Goal: Task Accomplishment & Management: Manage account settings

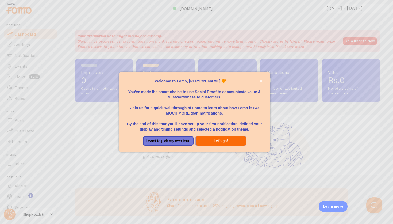
click at [201, 142] on button "Let's go!" at bounding box center [221, 141] width 51 height 10
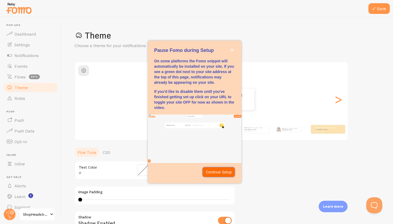
click at [210, 170] on p "Continue Setup" at bounding box center [219, 171] width 26 height 5
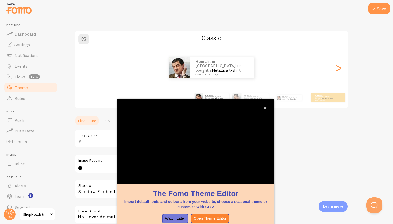
scroll to position [32, 0]
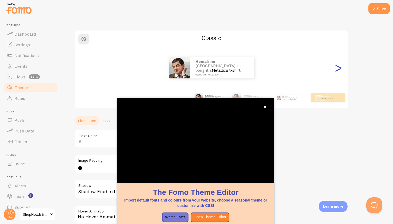
click at [341, 69] on div ">" at bounding box center [338, 67] width 6 height 38
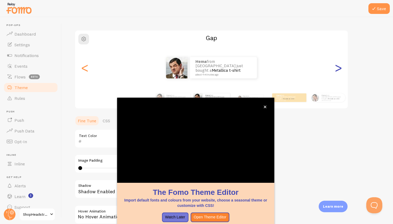
click at [341, 69] on div ">" at bounding box center [338, 67] width 6 height 38
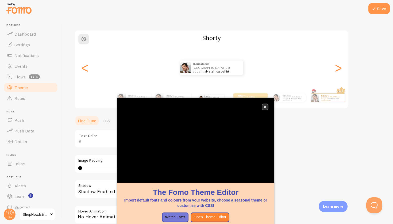
click at [265, 108] on icon "close," at bounding box center [264, 106] width 3 height 3
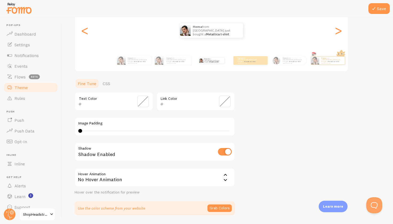
scroll to position [86, 0]
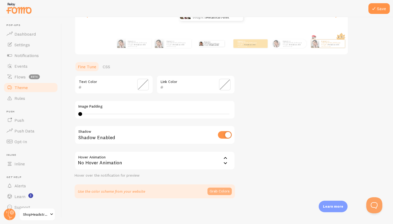
click at [219, 191] on button "Grab Colors" at bounding box center [219, 190] width 24 height 7
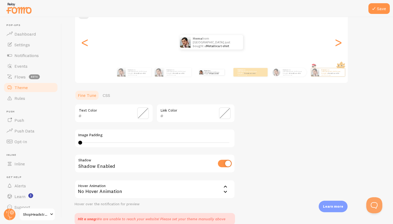
scroll to position [83, 0]
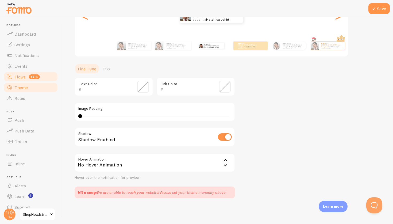
click at [21, 77] on span "Flows" at bounding box center [19, 76] width 11 height 5
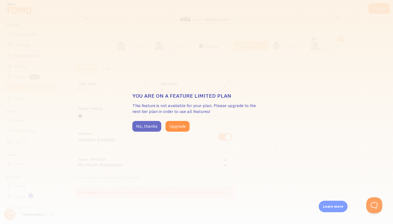
click at [134, 123] on button "No, thanks" at bounding box center [146, 126] width 29 height 11
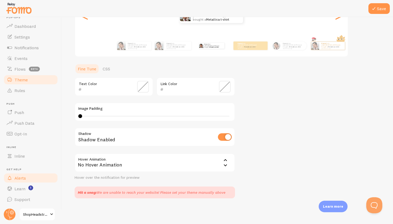
scroll to position [0, 0]
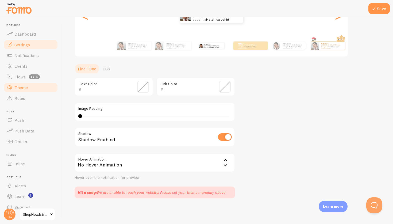
click at [31, 42] on link "Settings" at bounding box center [30, 44] width 55 height 11
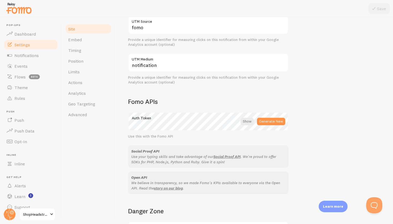
scroll to position [247, 0]
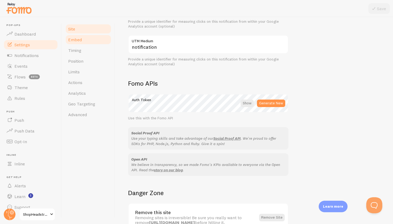
click at [90, 43] on link "Embed" at bounding box center [88, 39] width 47 height 11
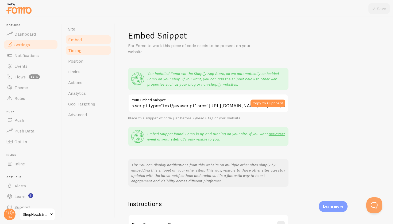
click at [90, 48] on link "Timing" at bounding box center [88, 50] width 47 height 11
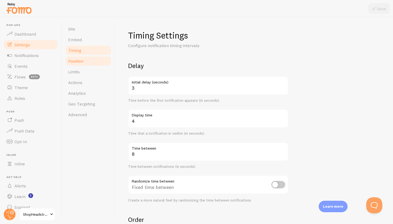
click at [94, 58] on link "Position" at bounding box center [88, 61] width 47 height 11
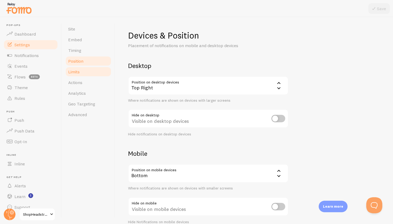
click at [96, 72] on link "Limits" at bounding box center [88, 71] width 47 height 11
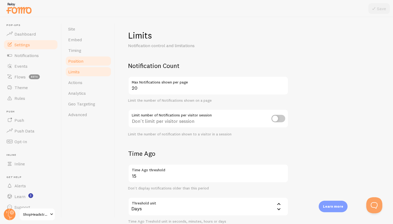
click at [88, 59] on link "Position" at bounding box center [88, 61] width 47 height 11
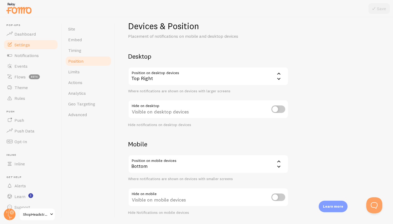
scroll to position [10, 0]
click at [173, 78] on div "Top Right" at bounding box center [208, 76] width 160 height 19
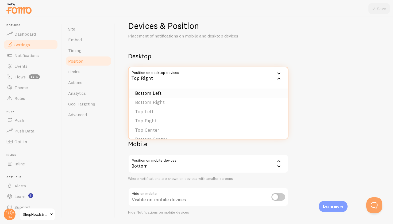
click at [175, 95] on li "Bottom Left" at bounding box center [208, 92] width 159 height 9
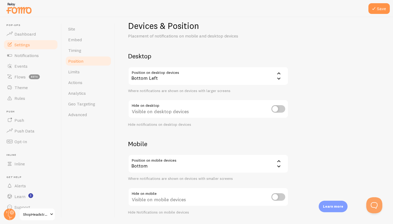
scroll to position [26, 0]
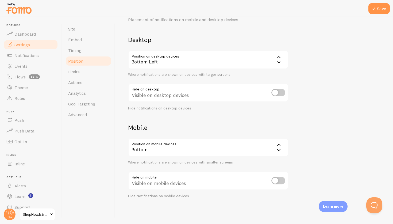
click at [226, 143] on div "Bottom" at bounding box center [208, 147] width 160 height 19
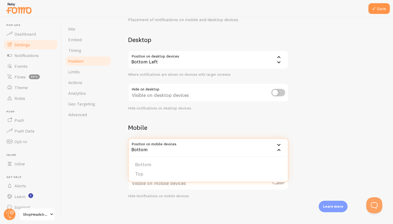
click at [224, 130] on h2 "Mobile" at bounding box center [208, 127] width 160 height 8
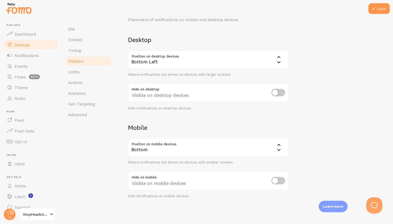
click at [368, 10] on div at bounding box center [196, 8] width 393 height 17
click at [370, 10] on button "Save" at bounding box center [378, 8] width 21 height 11
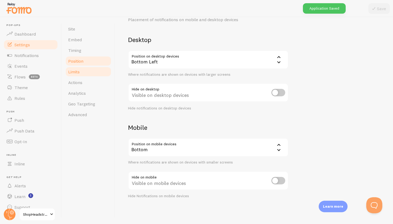
click at [95, 72] on link "Limits" at bounding box center [88, 71] width 47 height 11
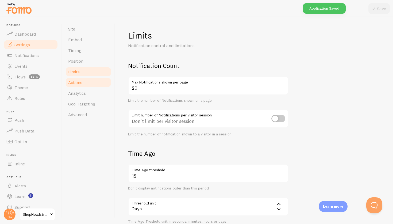
click at [100, 80] on link "Actions" at bounding box center [88, 82] width 47 height 11
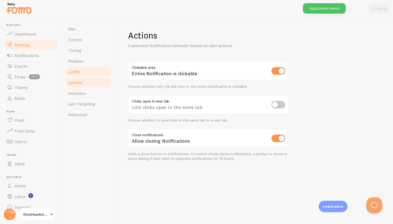
click at [93, 69] on link "Limits" at bounding box center [88, 71] width 47 height 11
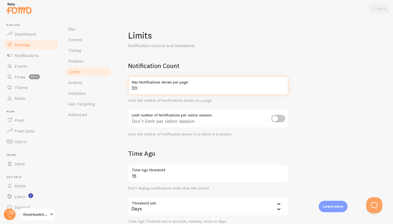
click at [169, 86] on input "20" at bounding box center [208, 85] width 160 height 19
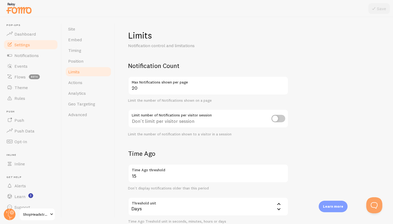
click at [228, 103] on div "Notification Count 20 Max Notifications shown per page Limit the number of Noti…" at bounding box center [208, 98] width 160 height 75
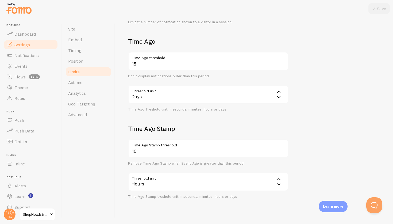
scroll to position [123, 0]
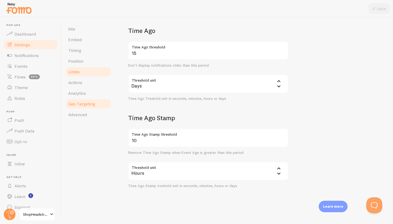
click at [97, 102] on link "Geo Targeting" at bounding box center [88, 103] width 47 height 11
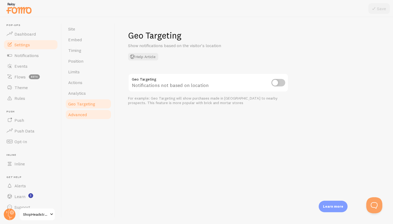
click at [91, 112] on link "Advanced" at bounding box center [88, 114] width 47 height 11
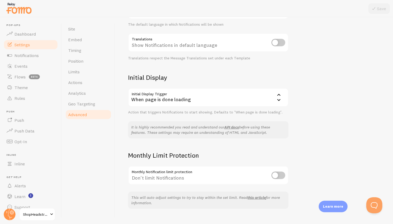
scroll to position [86, 0]
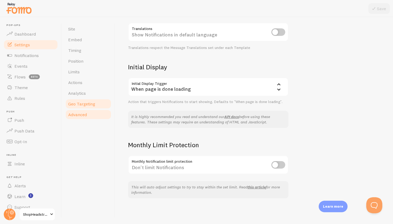
click at [73, 102] on span "Geo Targeting" at bounding box center [81, 103] width 27 height 5
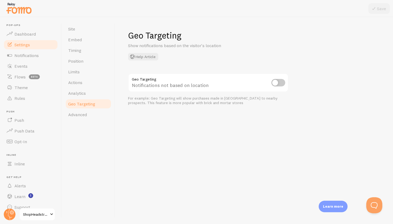
click at [278, 86] on input "checkbox" at bounding box center [278, 82] width 14 height 7
checkbox input "true"
click at [377, 10] on button "Save" at bounding box center [378, 8] width 21 height 11
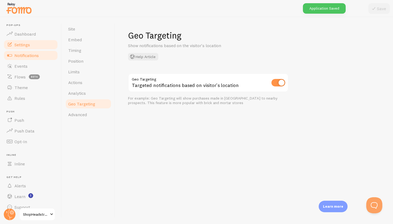
click at [33, 59] on link "Notifications" at bounding box center [30, 55] width 55 height 11
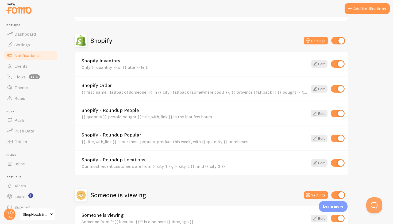
scroll to position [207, 0]
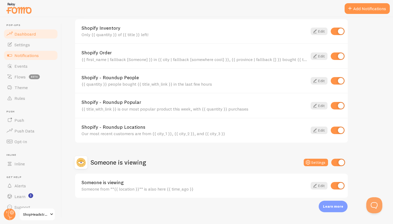
click at [36, 34] on link "Dashboard" at bounding box center [30, 34] width 55 height 11
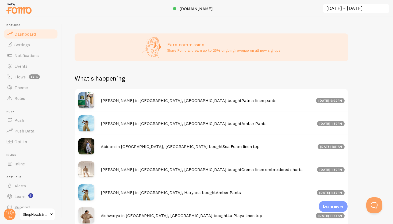
scroll to position [241, 0]
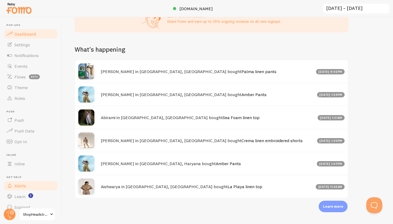
click at [36, 189] on link "Alerts" at bounding box center [30, 185] width 55 height 11
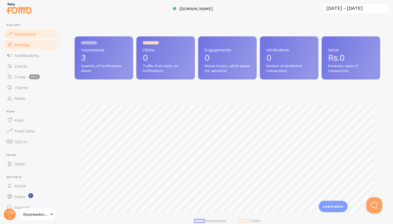
click at [38, 41] on link "Settings" at bounding box center [30, 44] width 55 height 11
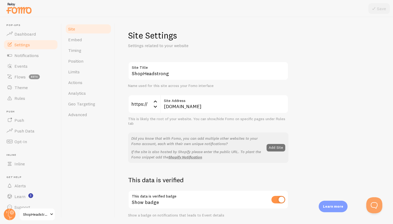
scroll to position [281, 0]
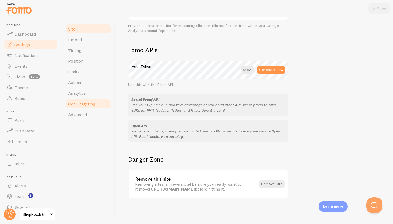
click at [90, 105] on span "Geo Targeting" at bounding box center [81, 103] width 27 height 5
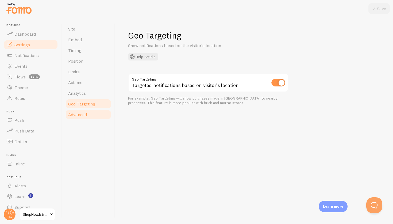
click at [91, 114] on link "Advanced" at bounding box center [88, 114] width 47 height 11
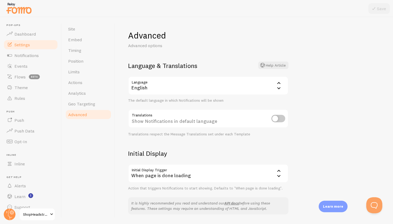
scroll to position [86, 0]
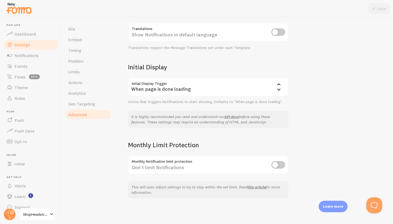
click at [179, 88] on div "When page is done loading" at bounding box center [208, 86] width 160 height 19
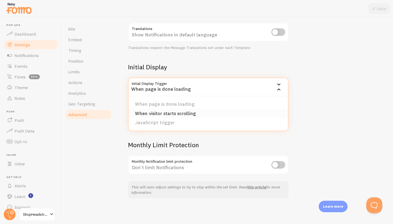
click at [188, 111] on li "When visitor starts scrolling" at bounding box center [208, 113] width 159 height 9
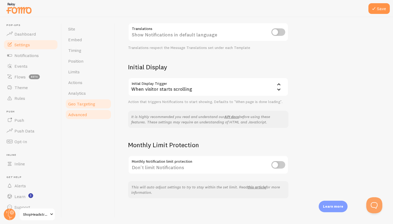
click at [91, 106] on span "Geo Targeting" at bounding box center [81, 103] width 27 height 5
click at [275, 162] on input "checkbox" at bounding box center [278, 164] width 14 height 7
checkbox input "true"
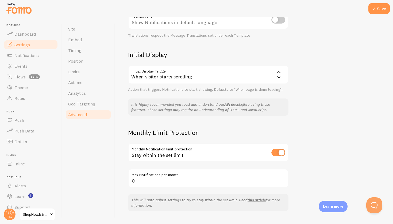
scroll to position [100, 0]
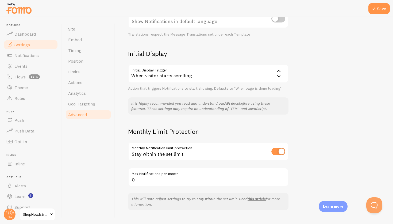
click at [191, 175] on label "Max Notifications per month" at bounding box center [208, 172] width 160 height 9
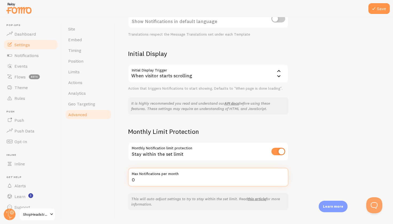
click at [191, 175] on input "0" at bounding box center [208, 177] width 160 height 19
type input "900"
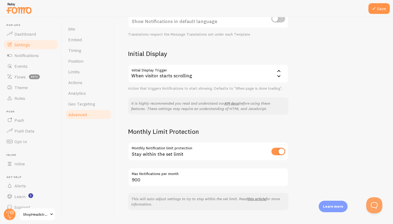
click at [122, 154] on div "Advanced Advanced options Language & Translations Help Article Language en Engl…" at bounding box center [254, 120] width 278 height 207
click at [89, 107] on link "Geo Targeting" at bounding box center [88, 103] width 47 height 11
click at [377, 13] on button "Save" at bounding box center [378, 8] width 21 height 11
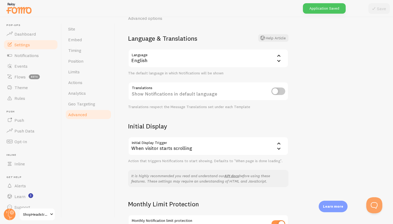
scroll to position [57, 0]
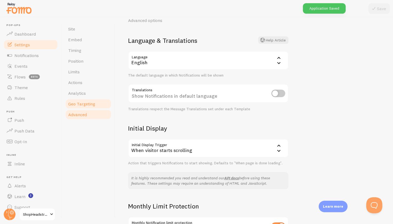
click at [91, 102] on span "Geo Targeting" at bounding box center [81, 103] width 27 height 5
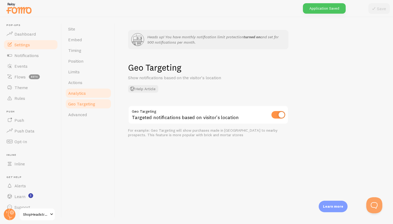
click at [89, 96] on link "Analytics" at bounding box center [88, 93] width 47 height 11
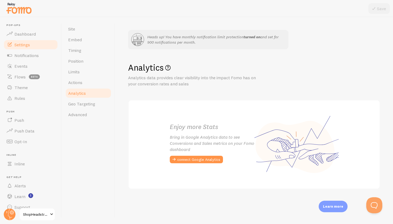
click at [89, 89] on link "Analytics" at bounding box center [88, 93] width 47 height 11
click at [89, 84] on link "Actions" at bounding box center [88, 82] width 47 height 11
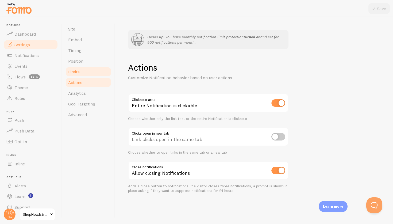
click at [92, 68] on link "Limits" at bounding box center [88, 71] width 47 height 11
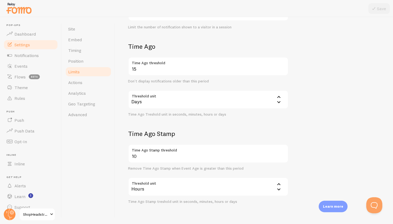
scroll to position [155, 0]
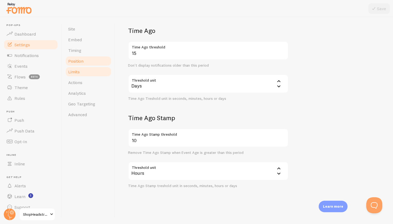
click at [93, 59] on link "Position" at bounding box center [88, 61] width 47 height 11
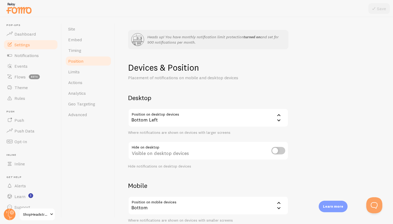
scroll to position [58, 0]
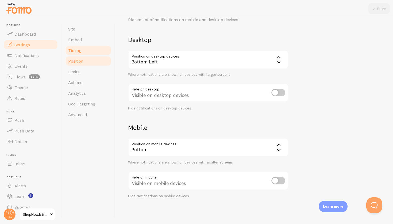
click at [101, 51] on link "Timing" at bounding box center [88, 50] width 47 height 11
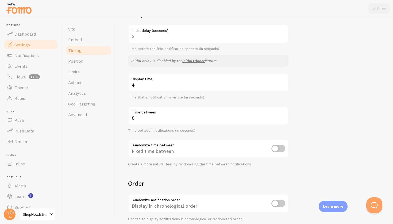
scroll to position [82, 0]
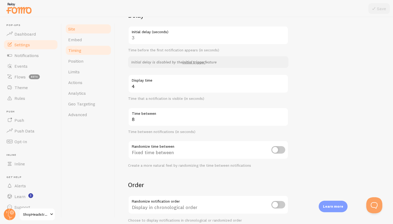
click at [84, 30] on link "Site" at bounding box center [88, 29] width 47 height 11
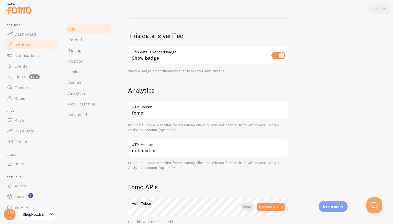
scroll to position [176, 0]
click at [87, 39] on link "Embed" at bounding box center [88, 39] width 47 height 11
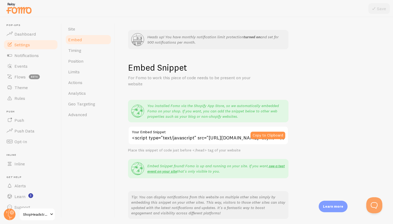
scroll to position [95, 0]
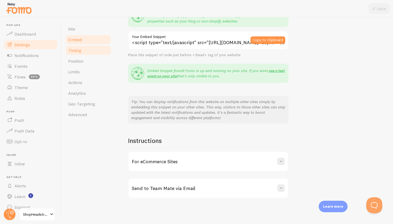
click at [99, 48] on link "Timing" at bounding box center [88, 50] width 47 height 11
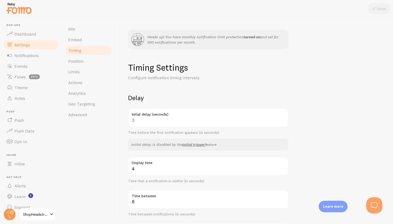
click at [43, 49] on link "Settings" at bounding box center [30, 44] width 55 height 11
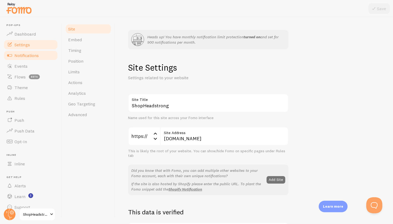
click at [41, 51] on link "Notifications" at bounding box center [30, 55] width 55 height 11
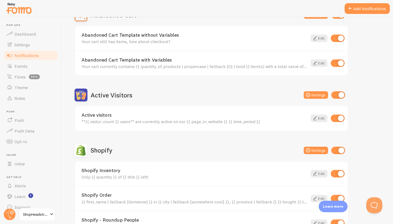
scroll to position [207, 0]
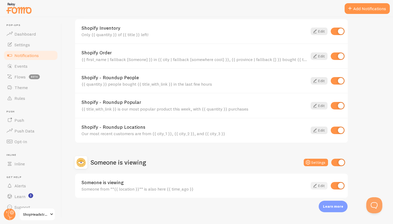
click at [314, 185] on icon at bounding box center [315, 185] width 6 height 6
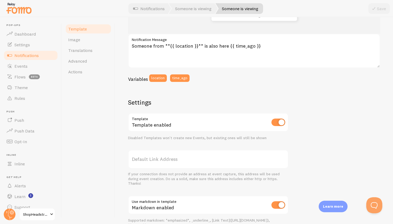
scroll to position [136, 0]
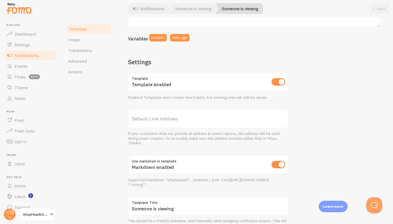
click at [204, 115] on label "Default Link Address" at bounding box center [208, 118] width 160 height 19
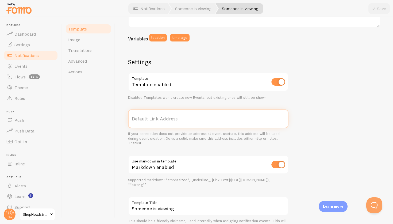
click at [204, 115] on input "Default Link Address" at bounding box center [208, 118] width 160 height 19
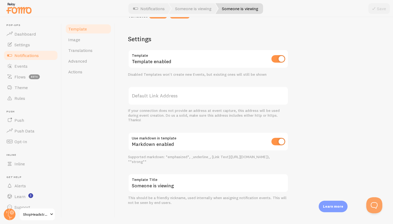
click at [215, 129] on div "Settings Template Template enabled Disabled Templates won't create new Events, …" at bounding box center [208, 120] width 160 height 170
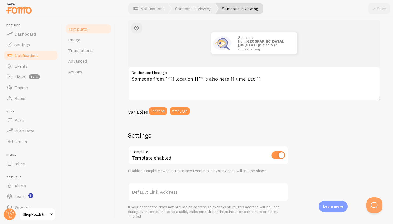
scroll to position [63, 0]
click at [162, 110] on button "location" at bounding box center [158, 110] width 18 height 7
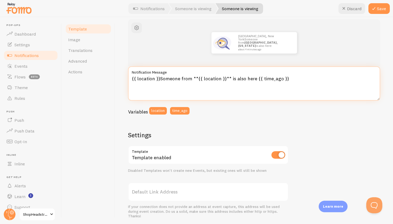
drag, startPoint x: 159, startPoint y: 79, endPoint x: 118, endPoint y: 75, distance: 41.9
click at [118, 75] on div "Someone is viewing Compose your message using variables, enclosing variables wi…" at bounding box center [254, 120] width 278 height 207
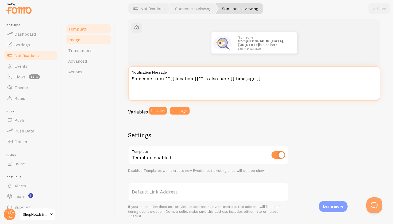
type textarea "Someone from **{{ location }}** is also here {{ time_ago }}"
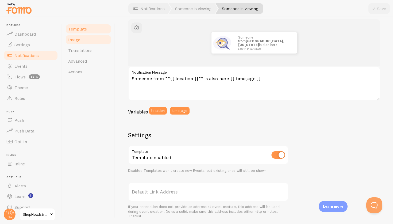
click at [99, 39] on link "Image" at bounding box center [88, 39] width 47 height 11
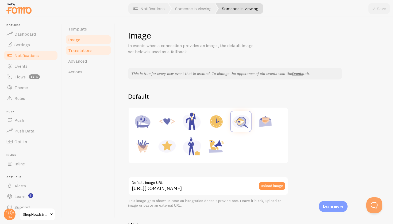
click at [99, 47] on link "Translations" at bounding box center [88, 50] width 47 height 11
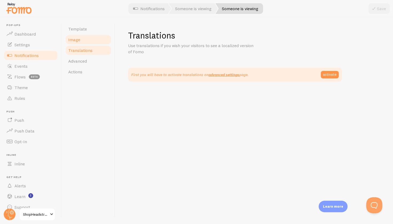
click at [96, 40] on link "Image" at bounding box center [88, 39] width 47 height 11
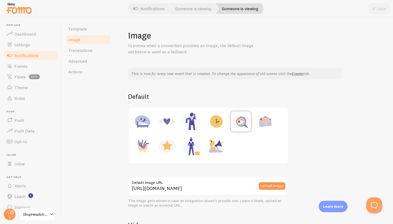
click at [145, 145] on img at bounding box center [142, 146] width 20 height 20
type input "[URL][DOMAIN_NAME]"
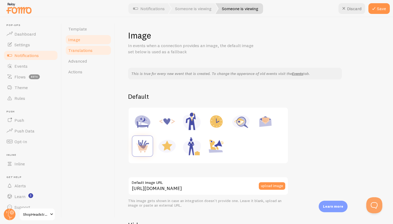
click at [97, 52] on link "Translations" at bounding box center [88, 50] width 47 height 11
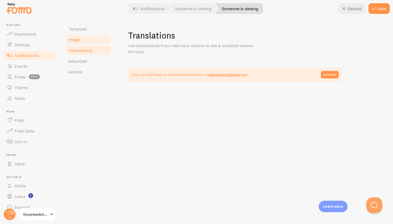
click at [95, 42] on link "Image" at bounding box center [88, 39] width 47 height 11
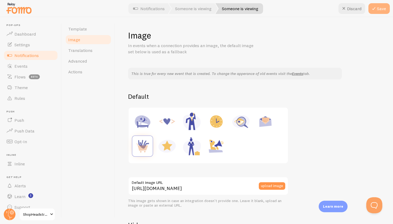
click at [378, 6] on button "Save" at bounding box center [378, 8] width 21 height 11
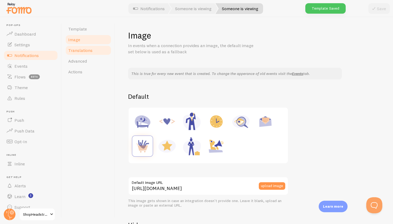
click at [94, 46] on link "Translations" at bounding box center [88, 50] width 47 height 11
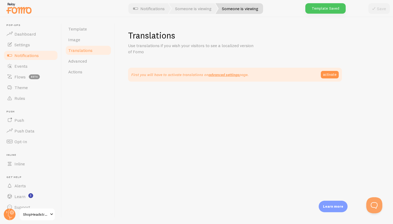
click at [97, 53] on link "Translations" at bounding box center [88, 50] width 47 height 11
click at [99, 59] on link "Advanced" at bounding box center [88, 61] width 47 height 11
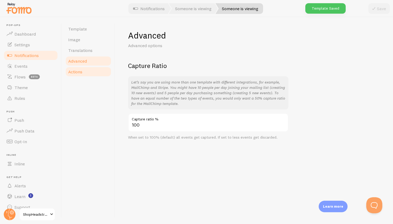
click at [101, 68] on link "Actions" at bounding box center [88, 71] width 47 height 11
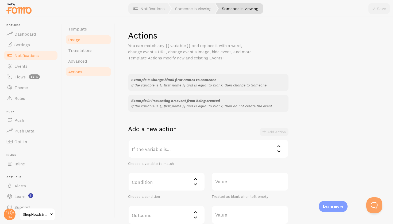
click at [79, 40] on span "Image" at bounding box center [74, 39] width 12 height 5
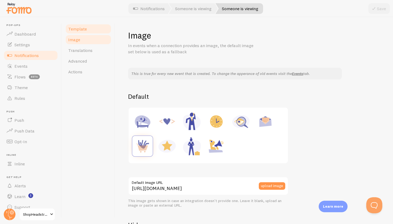
click at [80, 32] on link "Template" at bounding box center [88, 29] width 47 height 11
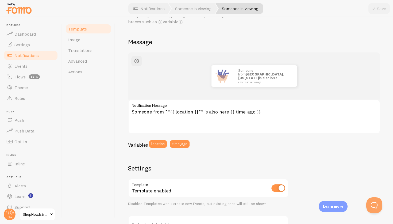
scroll to position [14, 0]
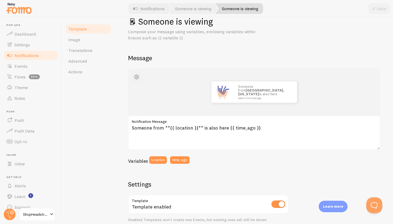
click at [138, 76] on span "button" at bounding box center [136, 77] width 6 height 6
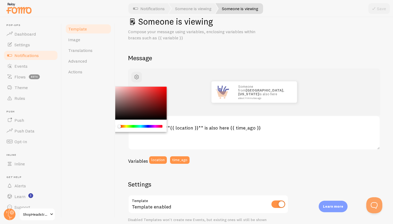
click at [187, 99] on div "Someone from [GEOGRAPHIC_DATA], [US_STATE] is also here about 4 minutes ago" at bounding box center [254, 91] width 226 height 21
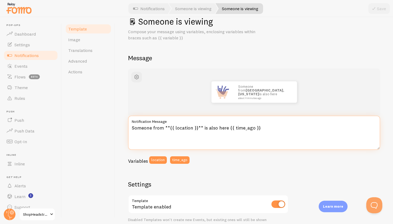
click at [184, 125] on textarea "Someone from **{{ location }}** is also here {{ time_ago }}" at bounding box center [254, 132] width 252 height 34
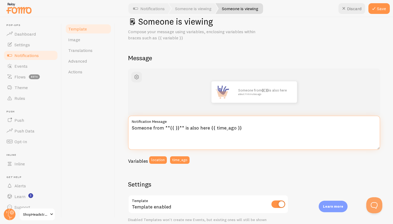
type textarea "Someone from **{{ location }}** is also here {{ time_ago }}"
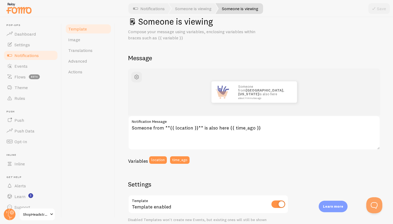
click at [216, 156] on div "Variables location time_ago" at bounding box center [254, 161] width 252 height 11
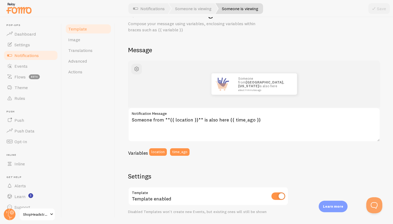
scroll to position [23, 0]
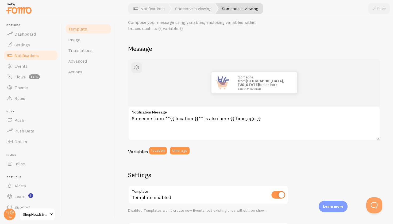
click at [54, 215] on span at bounding box center [51, 214] width 6 height 6
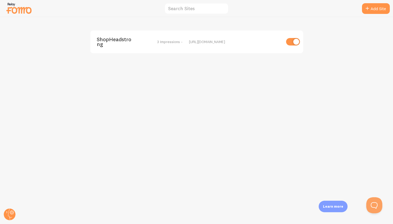
click at [176, 38] on div "ShopHeadstrong 3 Impressions -" at bounding box center [140, 42] width 86 height 10
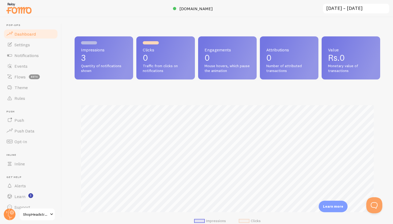
scroll to position [18, 0]
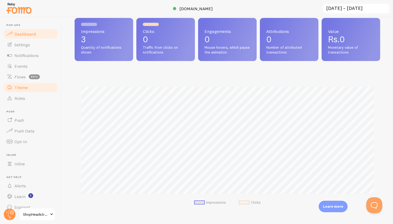
click at [23, 86] on span "Theme" at bounding box center [20, 87] width 13 height 5
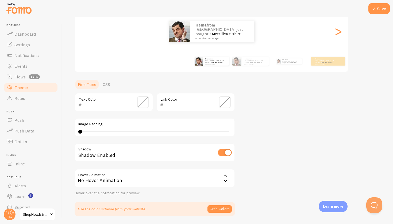
scroll to position [86, 0]
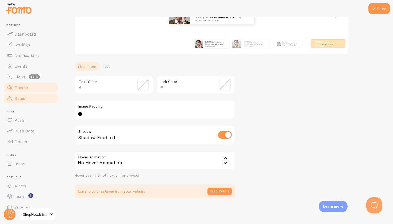
click at [31, 101] on link "Rules" at bounding box center [30, 98] width 55 height 11
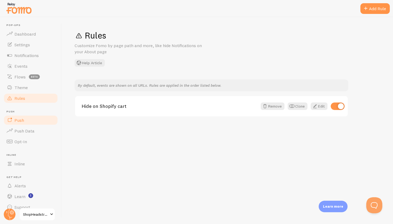
click at [40, 116] on link "Push" at bounding box center [30, 120] width 55 height 11
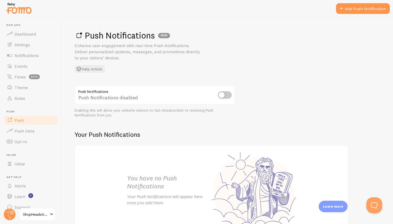
click at [225, 95] on input "checkbox" at bounding box center [225, 94] width 14 height 7
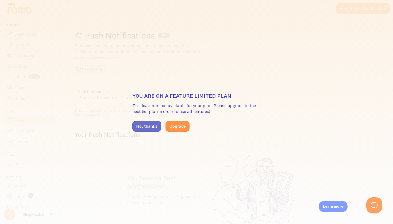
click at [148, 126] on button "No, thanks" at bounding box center [146, 126] width 29 height 11
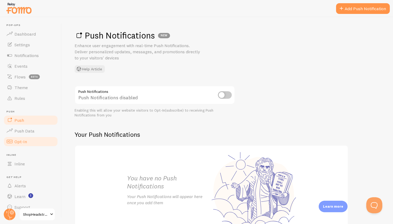
click at [38, 136] on link "Opt-In" at bounding box center [30, 141] width 55 height 11
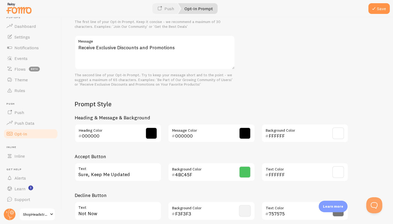
scroll to position [214, 0]
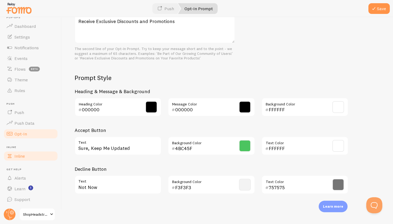
click at [44, 158] on link "Inline" at bounding box center [30, 155] width 55 height 11
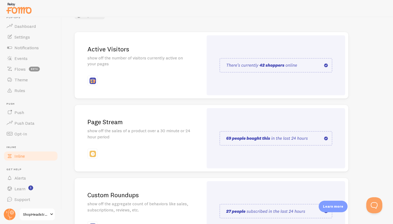
scroll to position [53, 0]
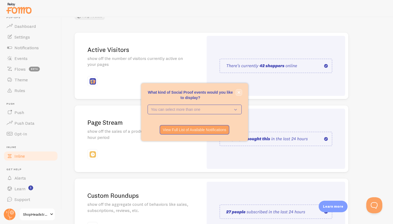
click at [241, 92] on button "close," at bounding box center [239, 93] width 6 height 6
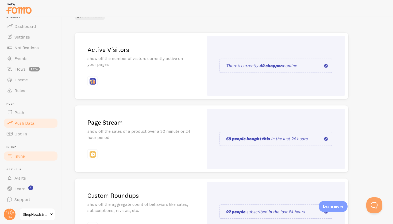
click at [35, 124] on link "Push Data" at bounding box center [30, 123] width 55 height 11
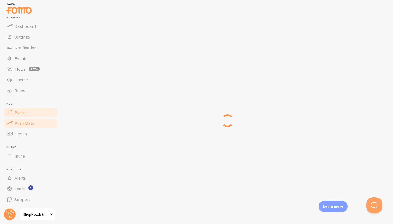
click at [34, 113] on link "Push" at bounding box center [30, 112] width 55 height 11
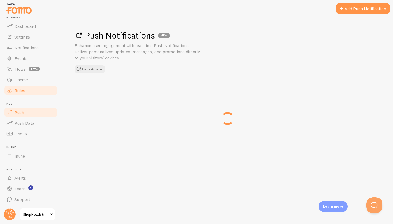
click at [34, 88] on link "Rules" at bounding box center [30, 90] width 55 height 11
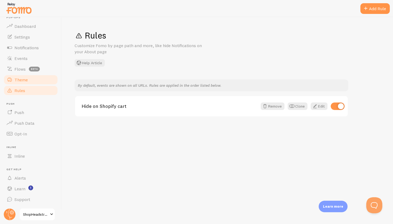
click at [33, 80] on link "Theme" at bounding box center [30, 79] width 55 height 11
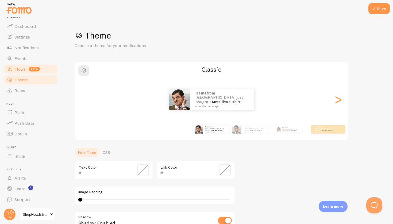
click at [32, 65] on link "Flows beta" at bounding box center [30, 69] width 55 height 11
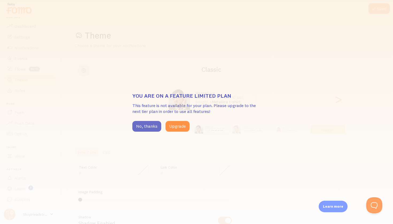
click at [135, 123] on button "No, thanks" at bounding box center [146, 126] width 29 height 11
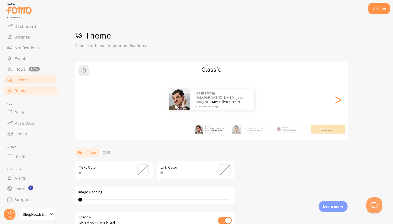
click at [9, 90] on span at bounding box center [9, 90] width 6 height 6
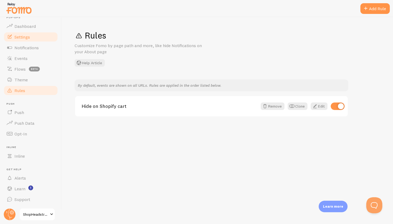
click at [19, 40] on link "Settings" at bounding box center [30, 37] width 55 height 11
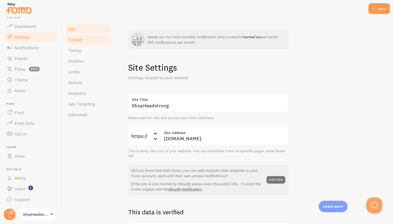
click at [92, 40] on link "Embed" at bounding box center [88, 39] width 47 height 11
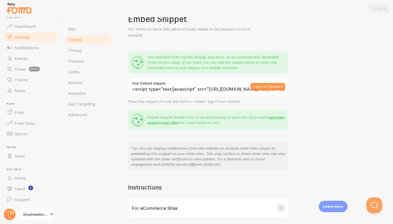
scroll to position [95, 0]
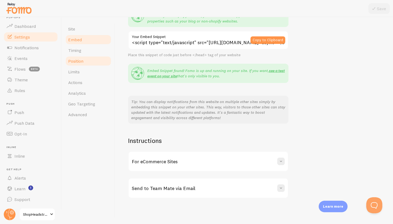
click at [97, 61] on link "Position" at bounding box center [88, 61] width 47 height 11
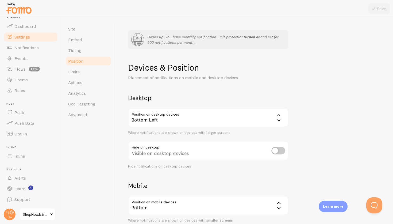
scroll to position [58, 0]
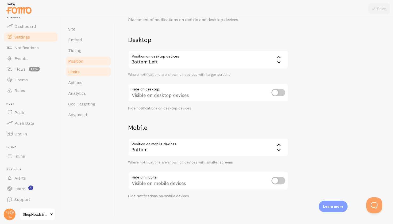
click at [99, 71] on link "Limits" at bounding box center [88, 71] width 47 height 11
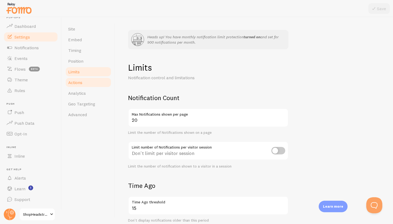
click at [99, 82] on link "Actions" at bounding box center [88, 82] width 47 height 11
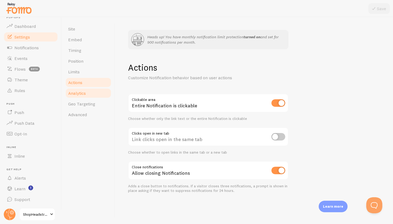
click at [102, 91] on link "Analytics" at bounding box center [88, 93] width 47 height 11
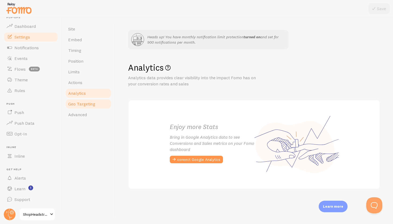
click at [100, 103] on link "Geo Targeting" at bounding box center [88, 103] width 47 height 11
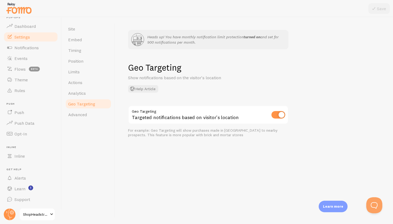
click at [279, 115] on input "checkbox" at bounding box center [278, 114] width 14 height 7
click at [279, 111] on input "checkbox" at bounding box center [278, 114] width 14 height 7
checkbox input "true"
click at [29, 156] on link "Inline" at bounding box center [30, 155] width 55 height 11
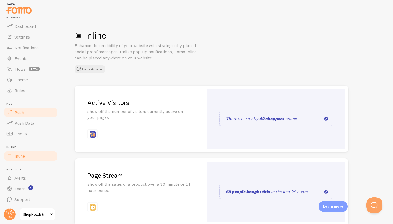
click at [36, 116] on link "Push" at bounding box center [30, 112] width 55 height 11
